Goal: Task Accomplishment & Management: Manage account settings

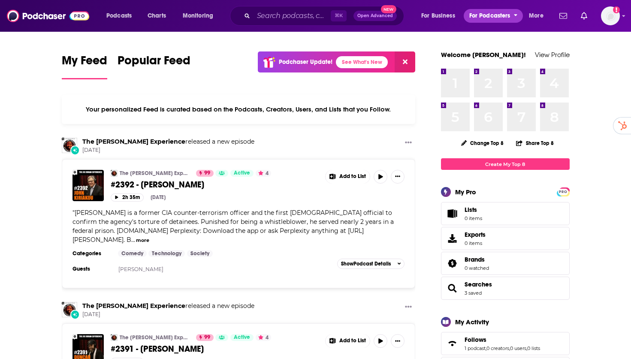
click at [478, 17] on span "For Podcasters" at bounding box center [489, 16] width 41 height 12
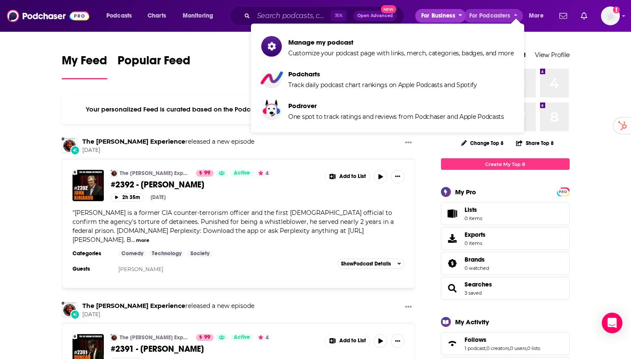
click at [433, 12] on span "For Business" at bounding box center [438, 16] width 34 height 12
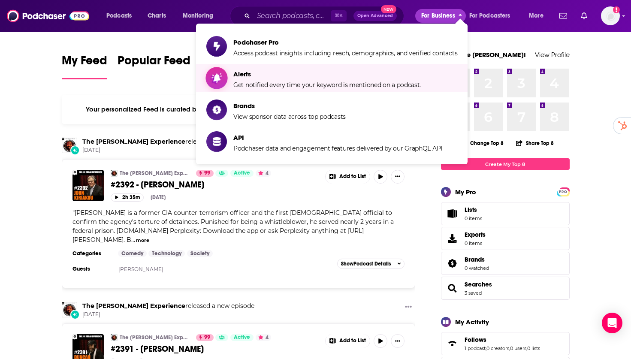
click at [370, 75] on span "Alerts" at bounding box center [326, 74] width 187 height 8
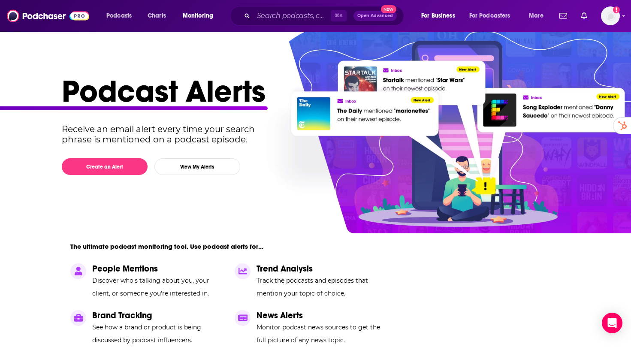
scroll to position [3, 0]
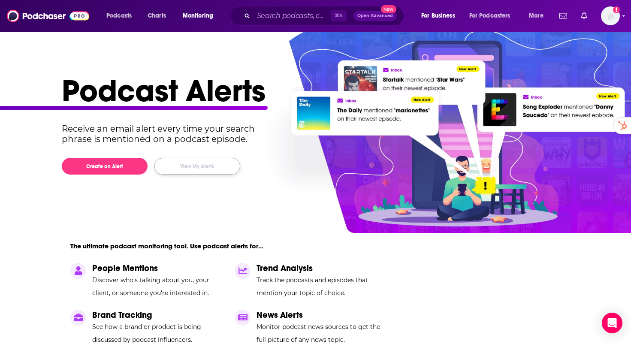
click at [210, 171] on button "View My Alerts" at bounding box center [197, 166] width 86 height 17
